Goal: Task Accomplishment & Management: Complete application form

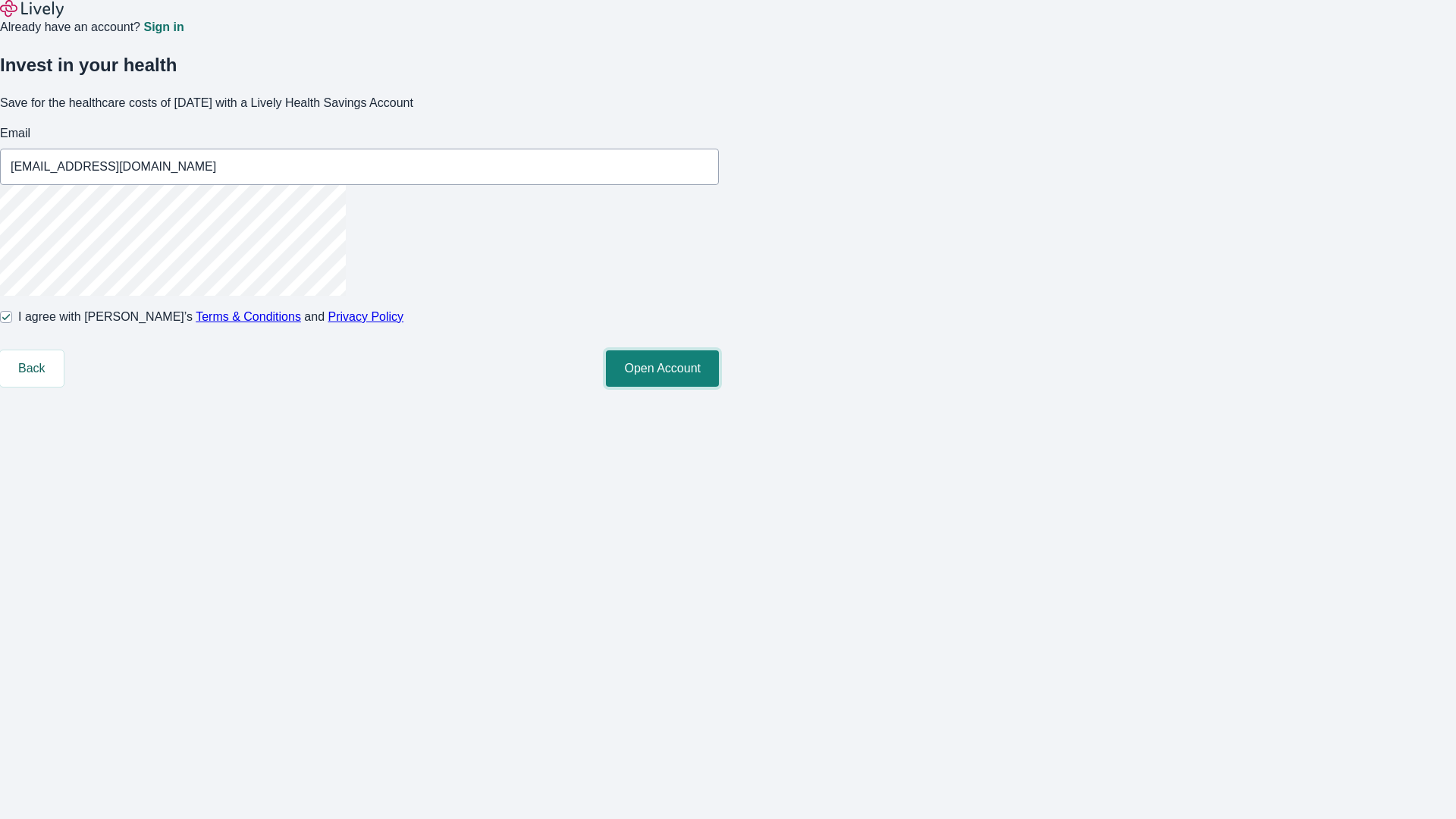
click at [718, 387] on button "Open Account" at bounding box center [662, 368] width 113 height 37
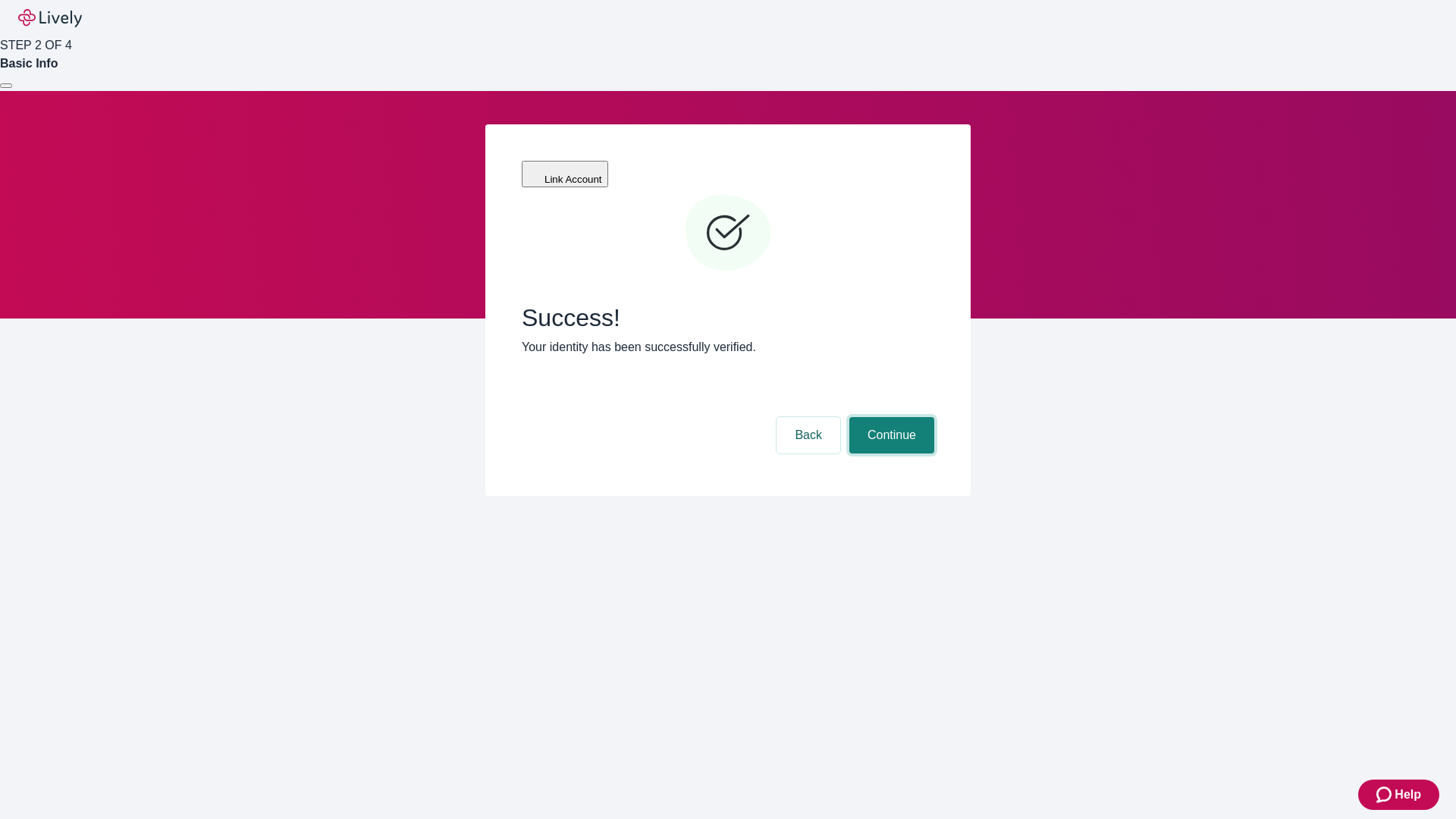
click at [889, 417] on button "Continue" at bounding box center [892, 436] width 85 height 37
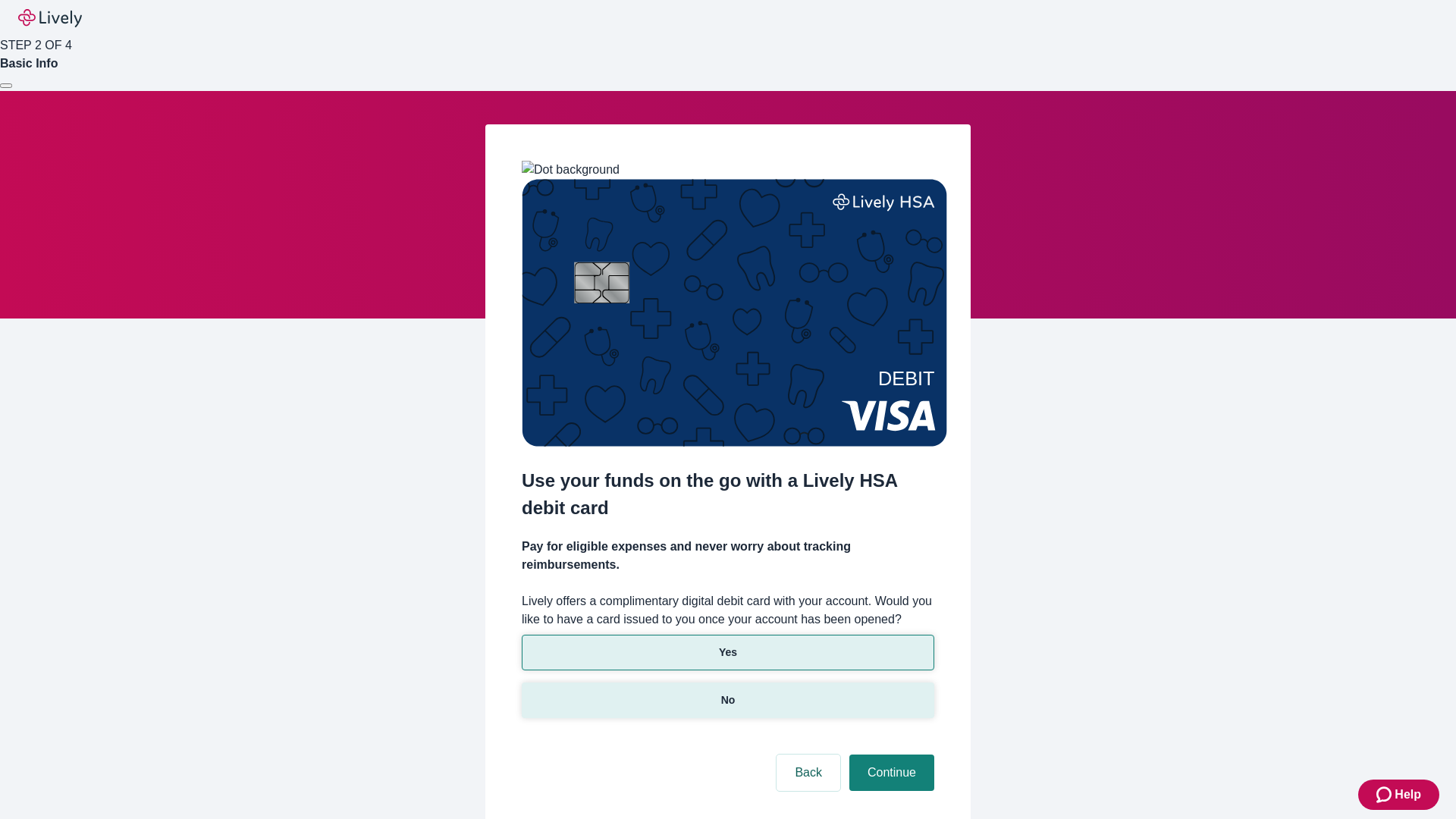
click at [727, 692] on p "No" at bounding box center [728, 700] width 14 height 16
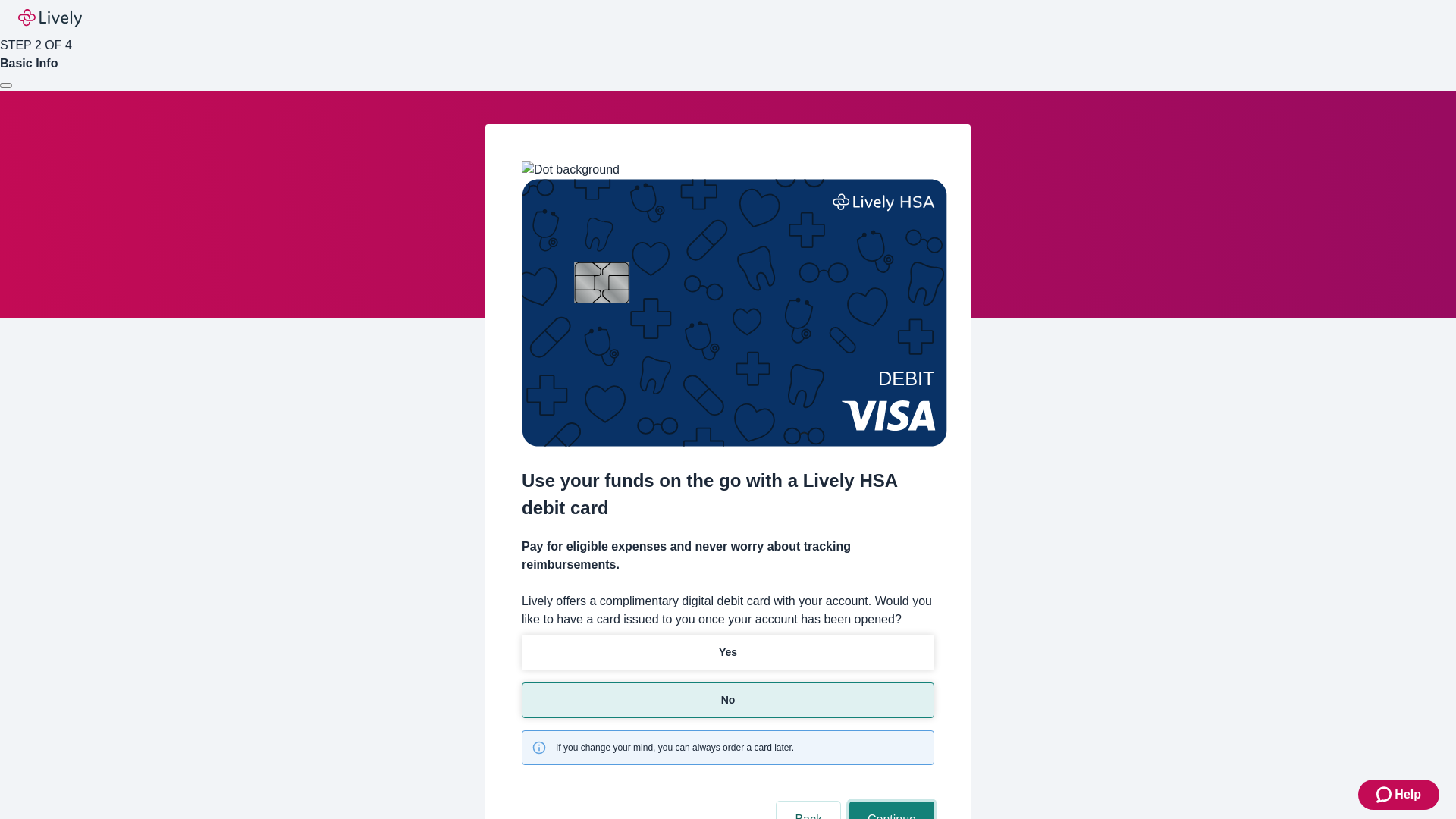
click at [889, 802] on button "Continue" at bounding box center [892, 820] width 85 height 37
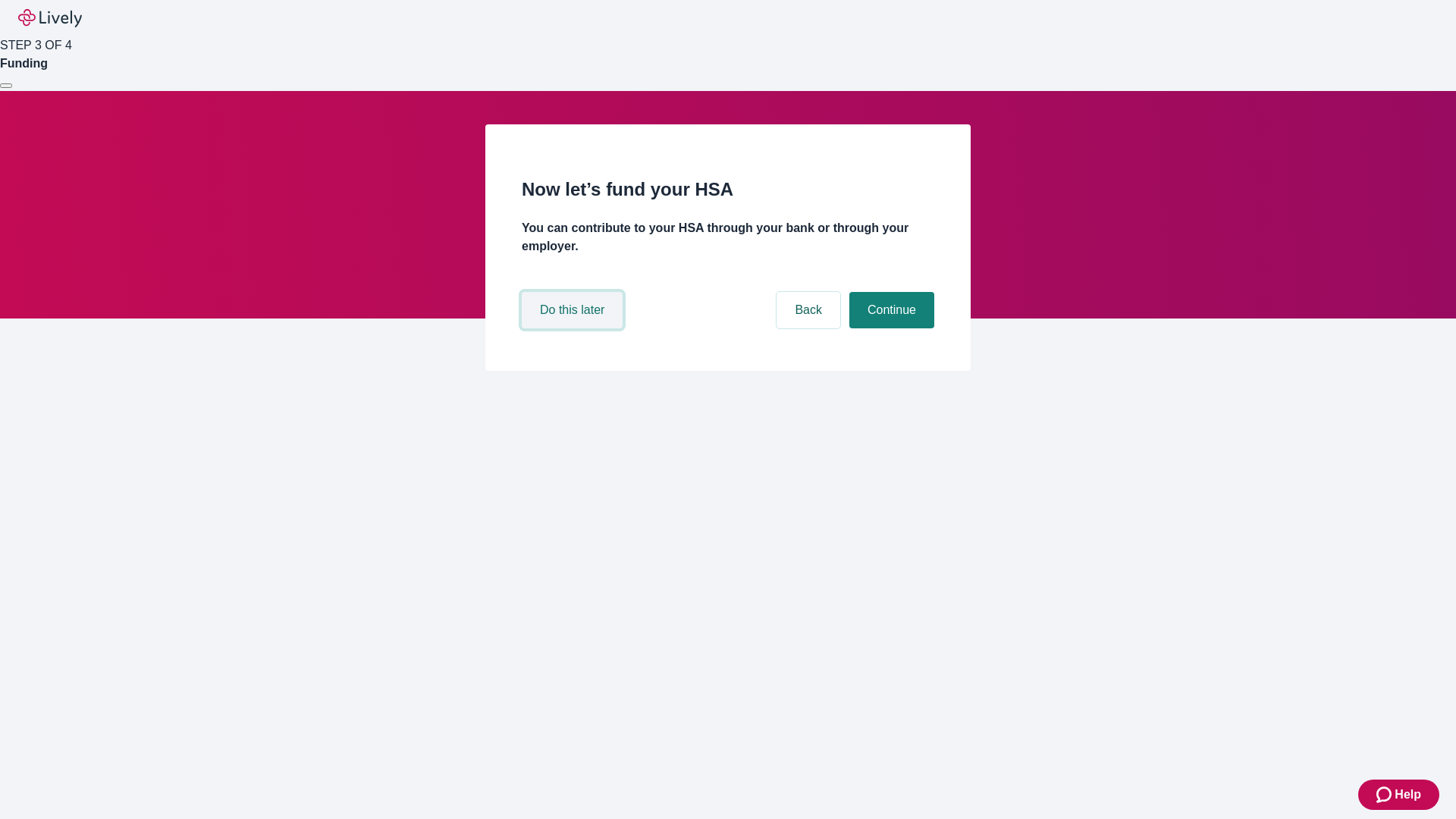
click at [574, 329] on button "Do this later" at bounding box center [572, 310] width 101 height 37
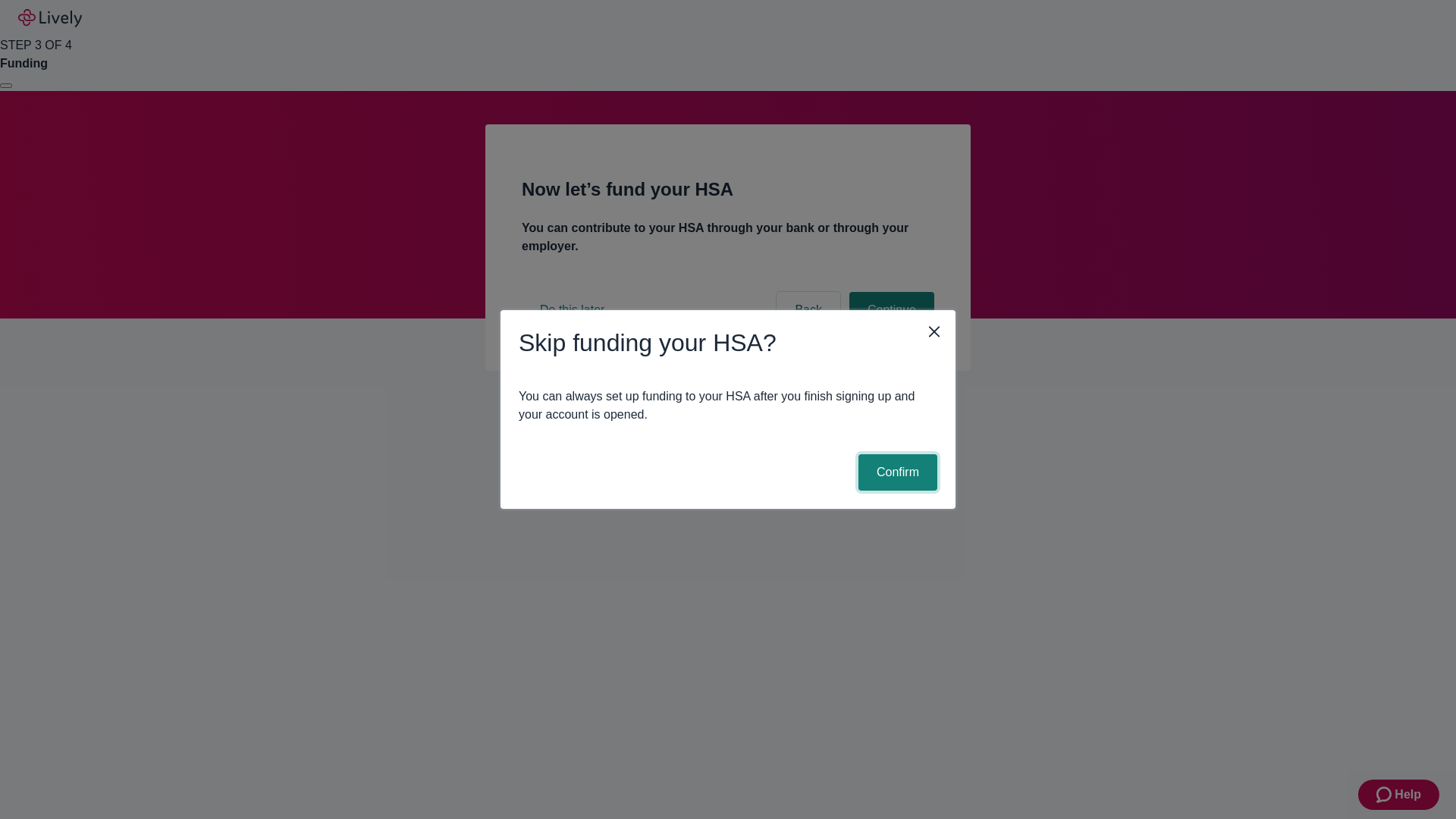
click at [895, 472] on button "Confirm" at bounding box center [897, 472] width 79 height 37
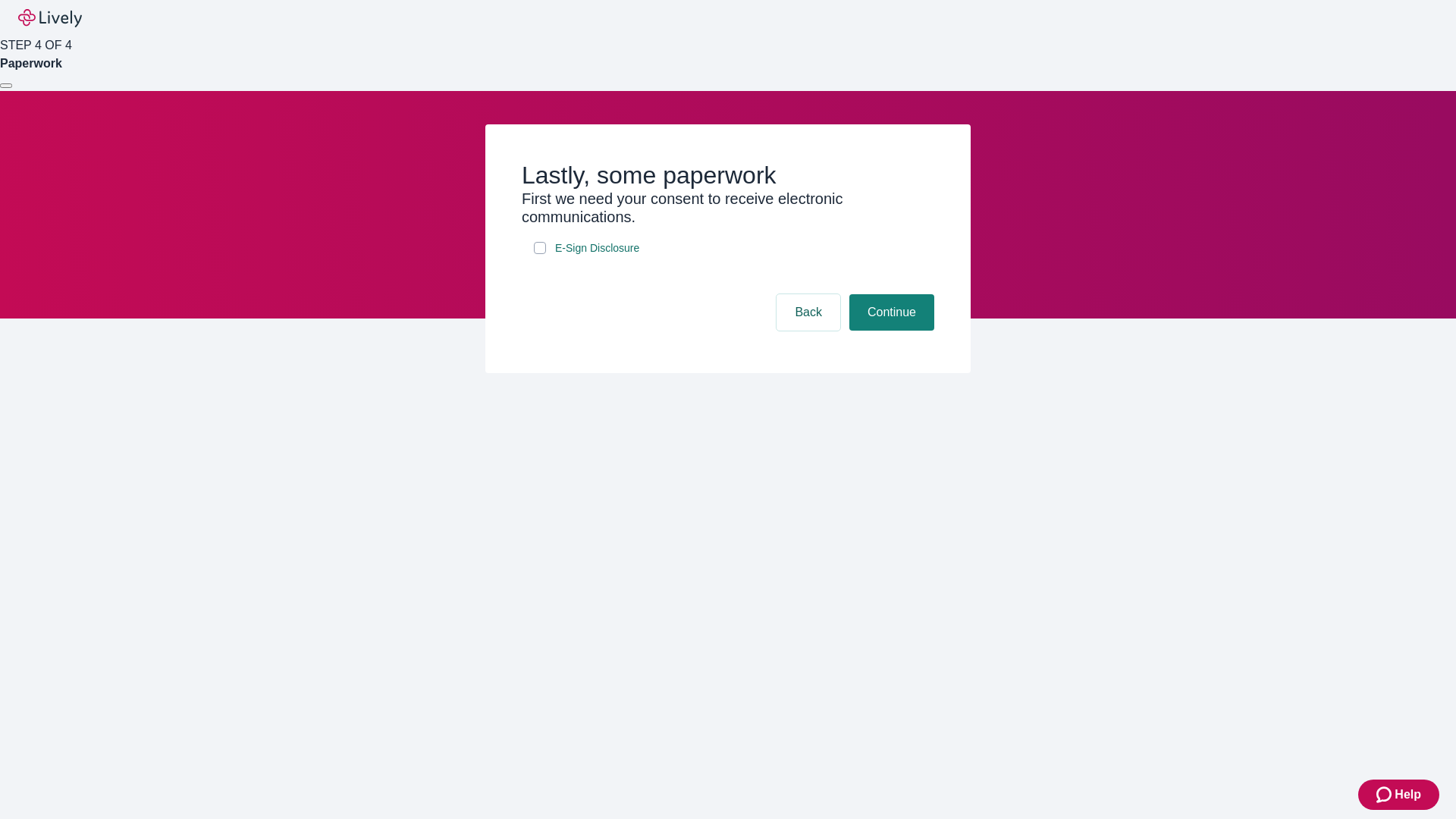
click at [540, 254] on input "E-Sign Disclosure" at bounding box center [539, 248] width 12 height 12
checkbox input "true"
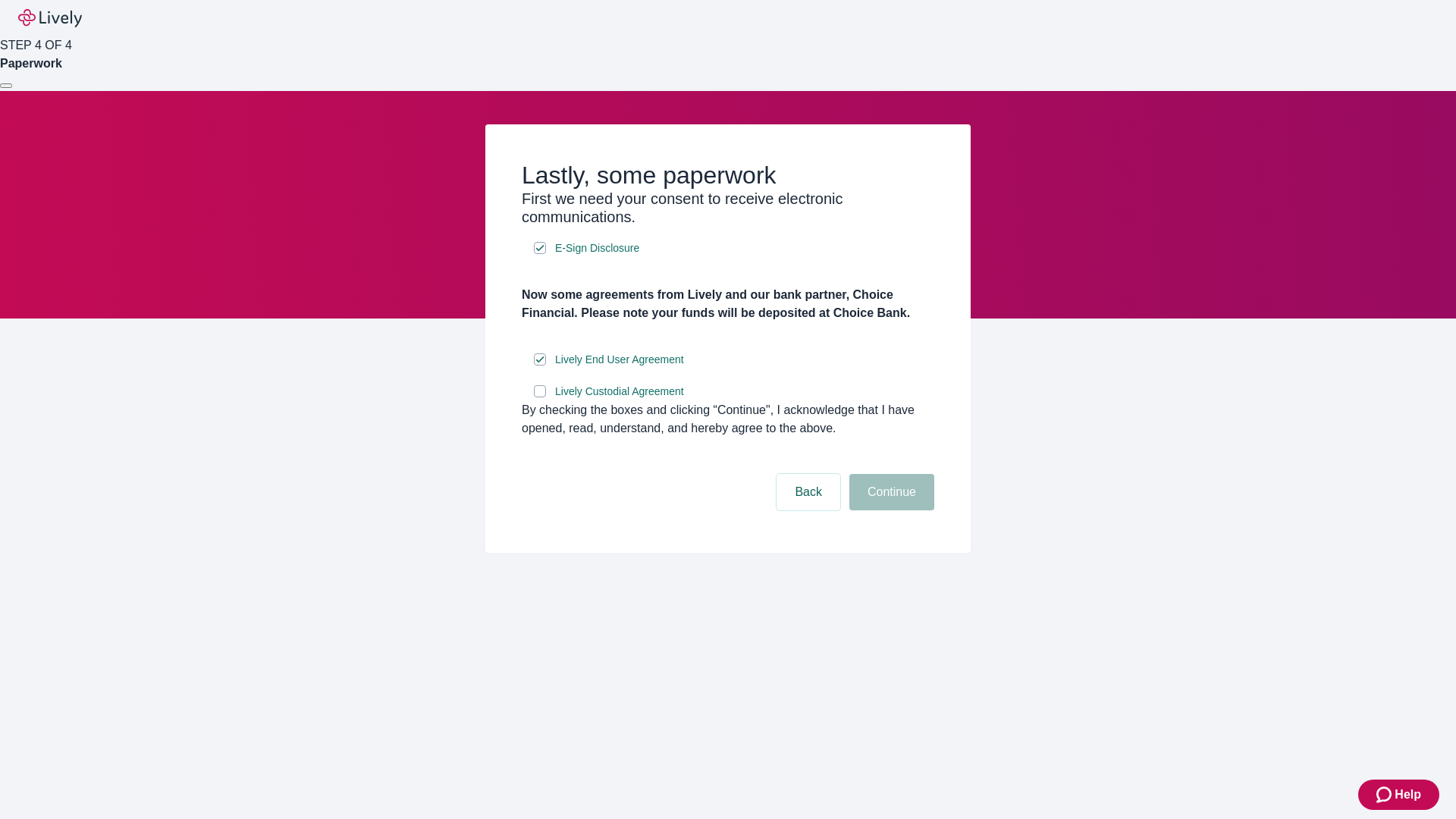
click at [540, 397] on input "Lively Custodial Agreement" at bounding box center [539, 391] width 12 height 12
checkbox input "true"
click at [889, 510] on button "Continue" at bounding box center [892, 492] width 85 height 37
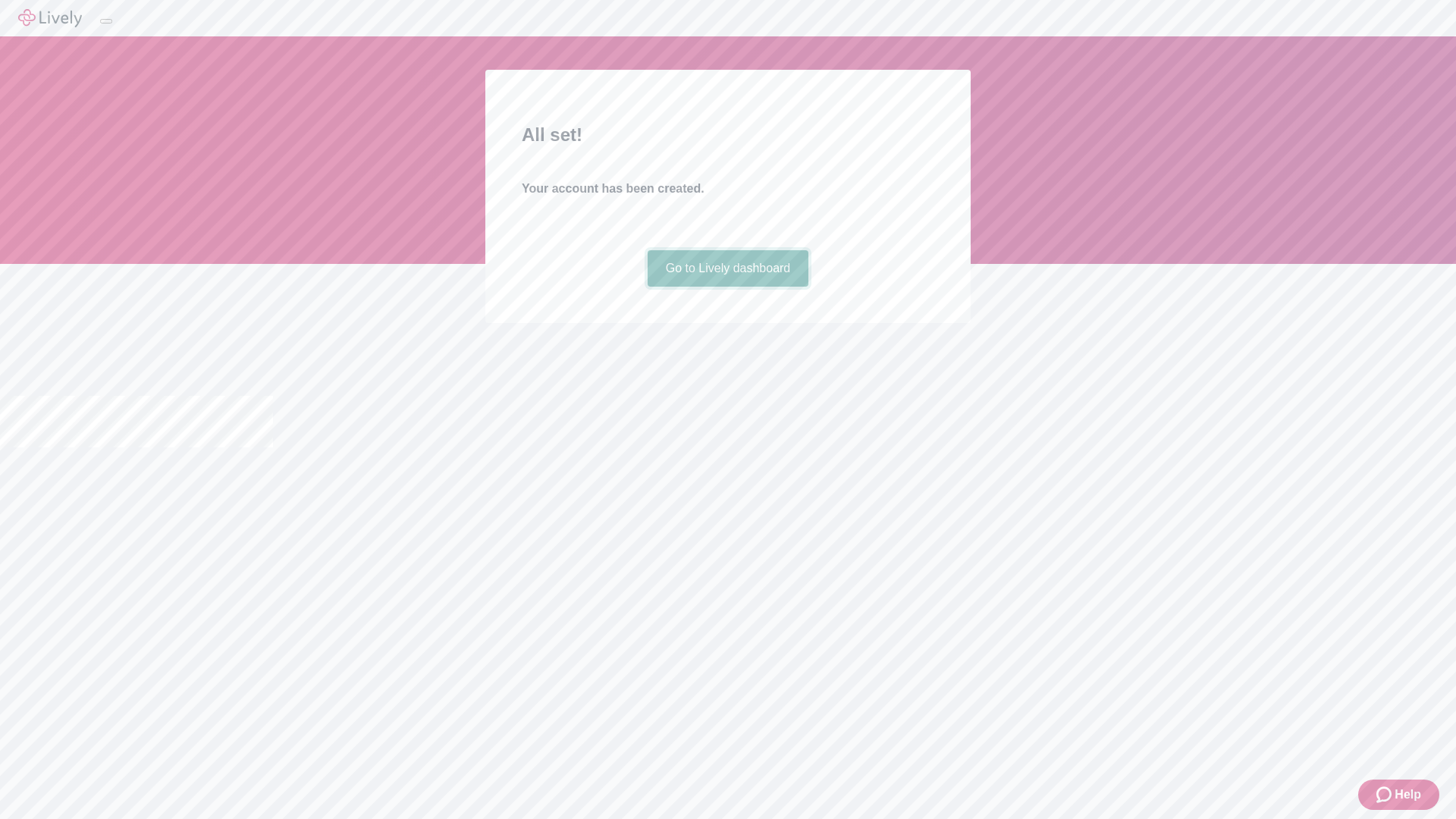
click at [727, 286] on link "Go to Lively dashboard" at bounding box center [728, 269] width 162 height 37
